Goal: Register for event/course

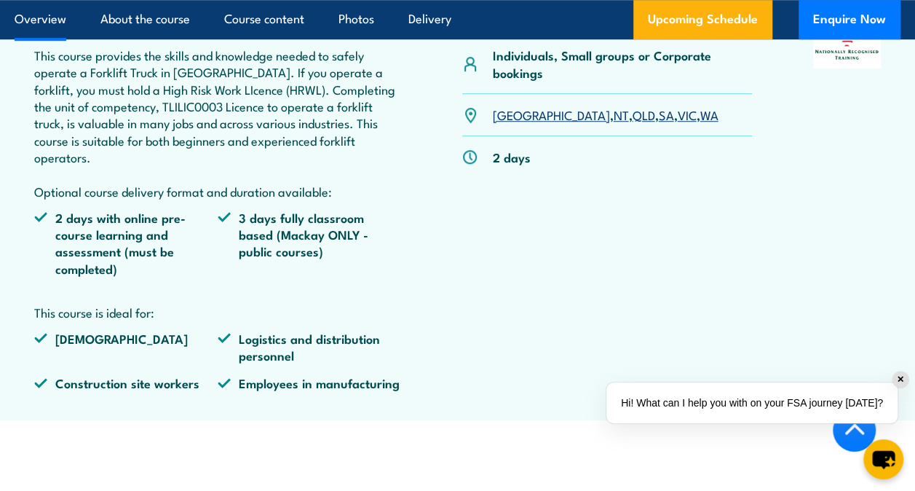
scroll to position [541, 0]
click at [632, 116] on link "QLD" at bounding box center [643, 113] width 23 height 17
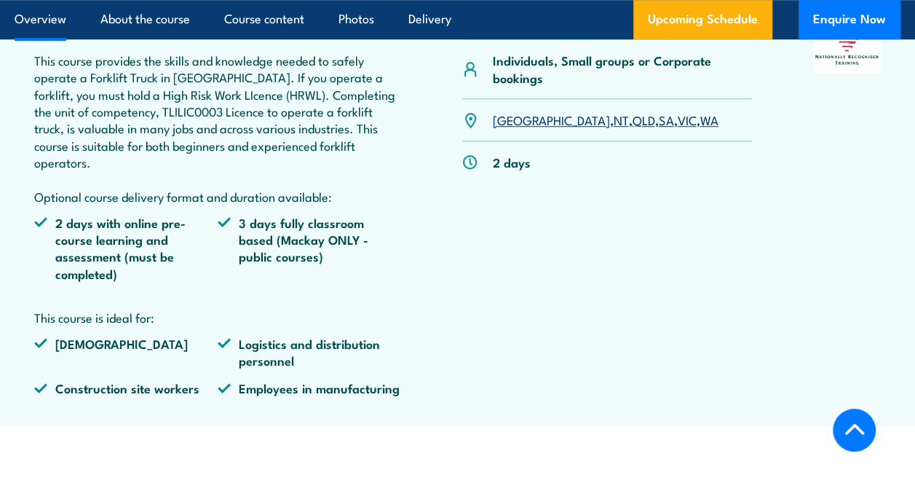
scroll to position [541, 0]
